Goal: Information Seeking & Learning: Learn about a topic

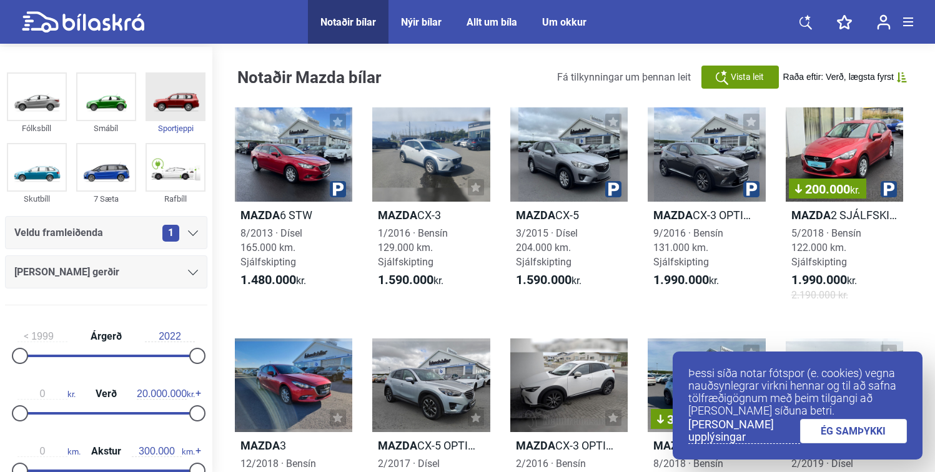
click at [186, 102] on img at bounding box center [175, 97] width 57 height 46
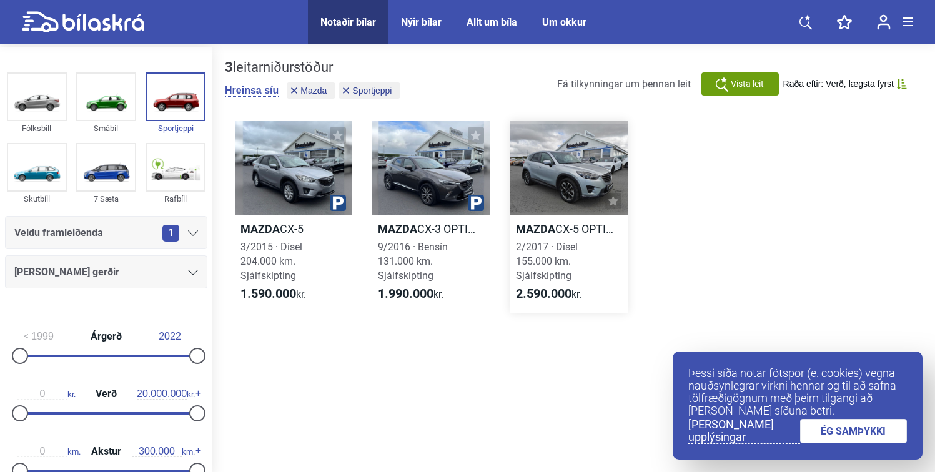
click at [539, 222] on b "Mazda" at bounding box center [535, 228] width 39 height 13
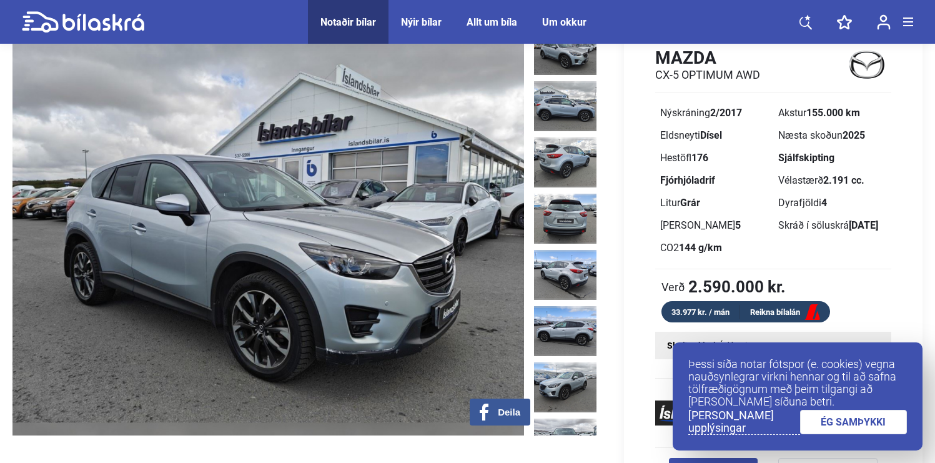
scroll to position [77, 0]
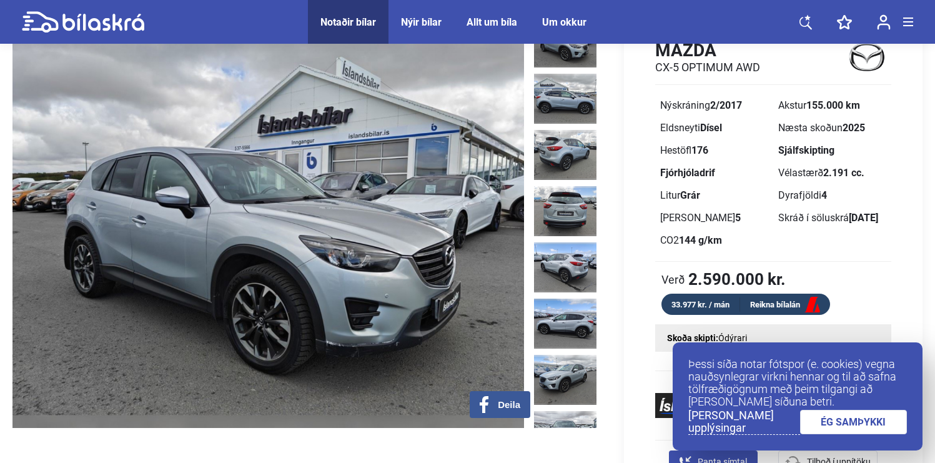
click at [577, 51] on img at bounding box center [565, 42] width 62 height 50
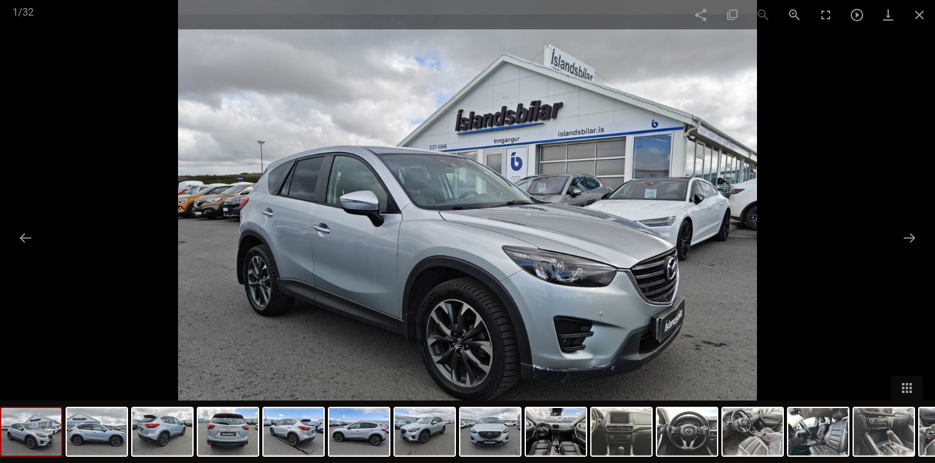
click at [568, 370] on img at bounding box center [467, 231] width 579 height 463
drag, startPoint x: 570, startPoint y: 360, endPoint x: 565, endPoint y: 344, distance: 17.6
click at [565, 344] on img at bounding box center [467, 231] width 579 height 463
click at [903, 236] on button at bounding box center [910, 238] width 26 height 24
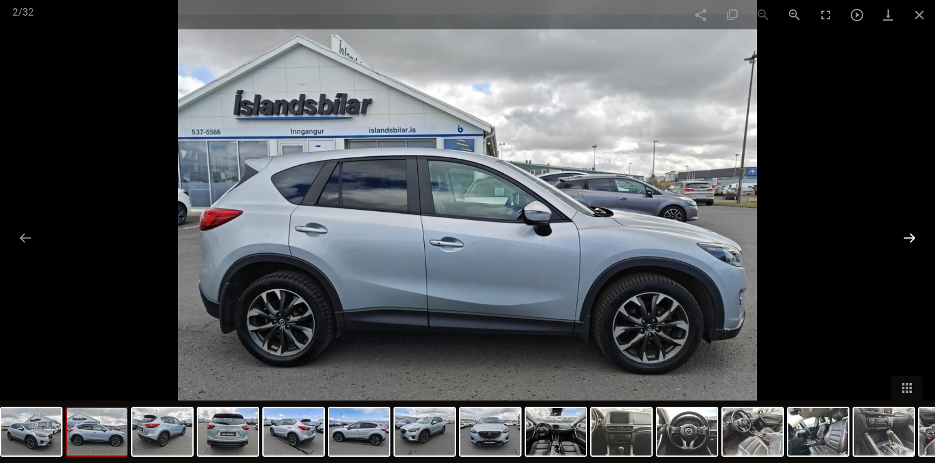
click at [904, 236] on button at bounding box center [910, 238] width 26 height 24
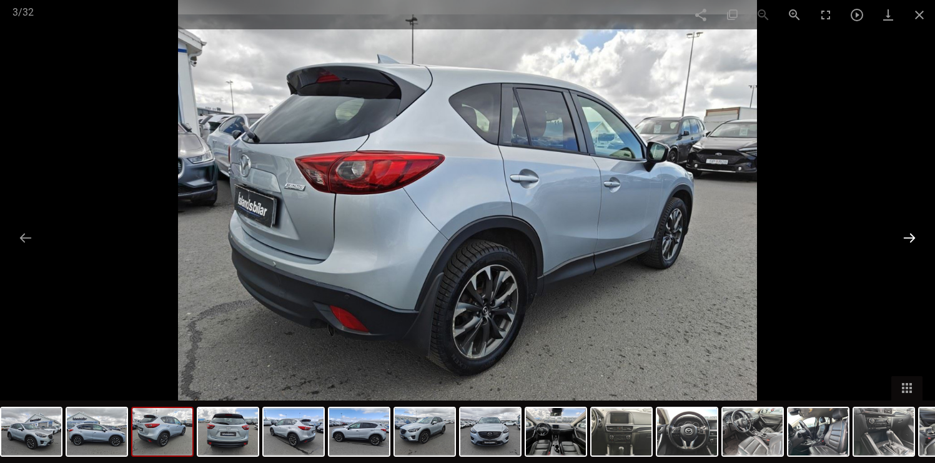
click at [904, 236] on button at bounding box center [910, 238] width 26 height 24
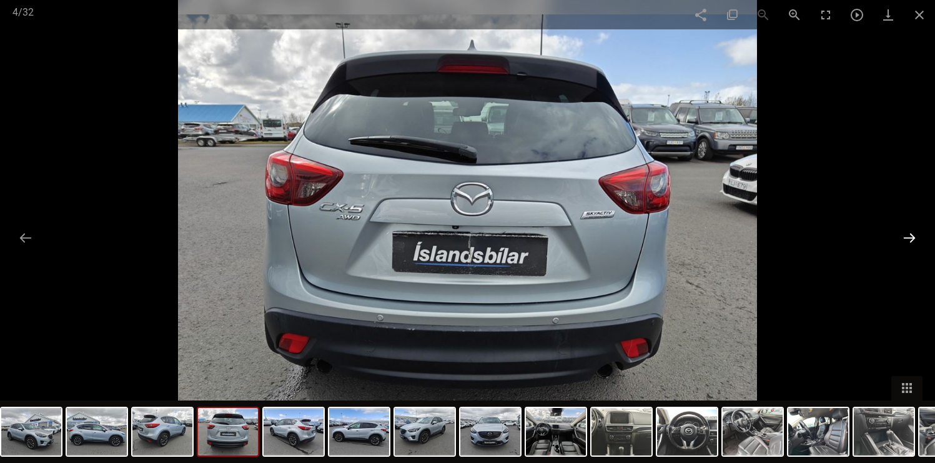
click at [904, 236] on button at bounding box center [910, 238] width 26 height 24
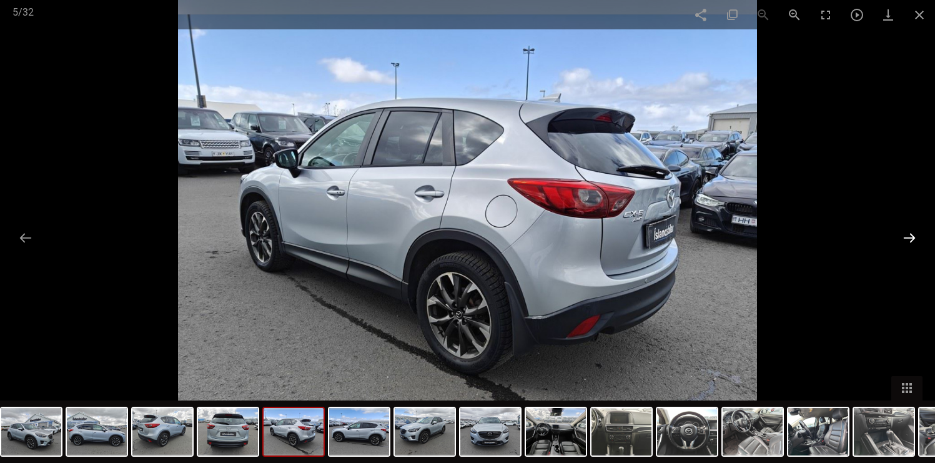
click at [904, 236] on button at bounding box center [910, 238] width 26 height 24
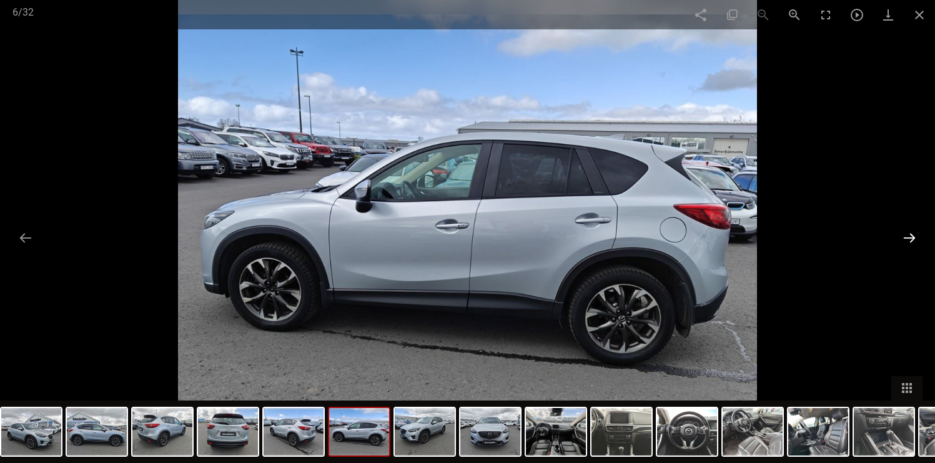
click at [904, 236] on button at bounding box center [910, 238] width 26 height 24
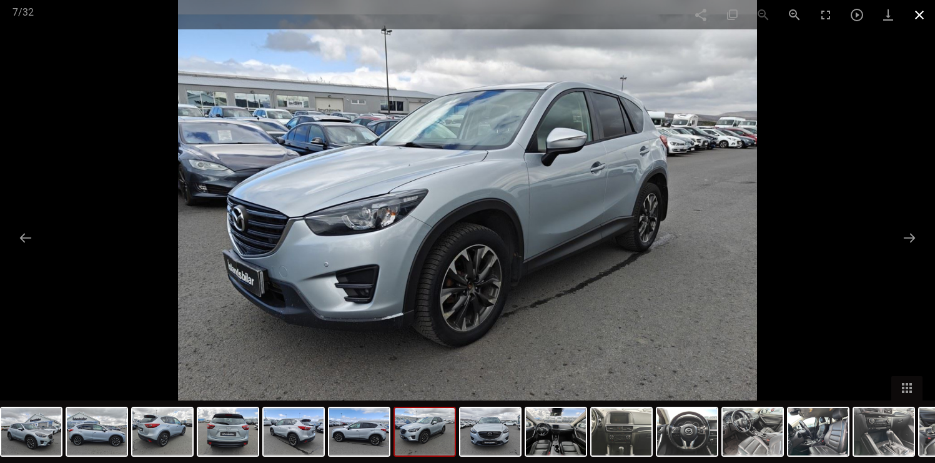
click at [919, 17] on span at bounding box center [919, 14] width 31 height 29
